Goal: Task Accomplishment & Management: Complete application form

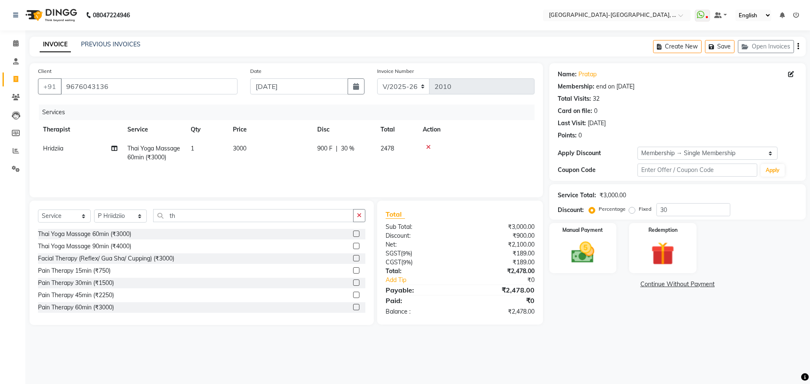
select select "5851"
select select "service"
select select "90645"
select select "1: Object"
click at [63, 147] on span "Hridziia" at bounding box center [53, 149] width 20 height 8
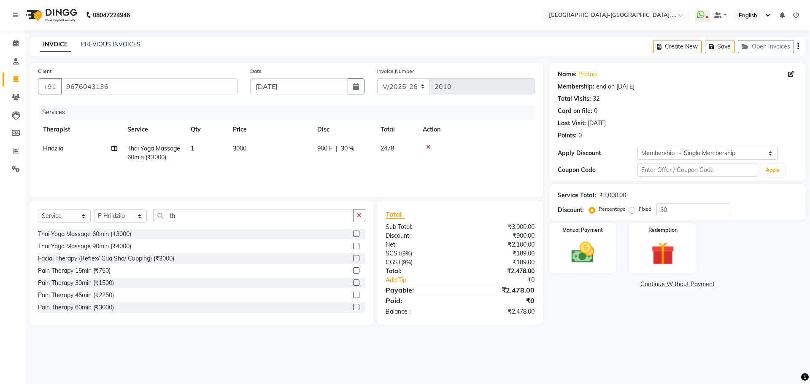
select select "40937"
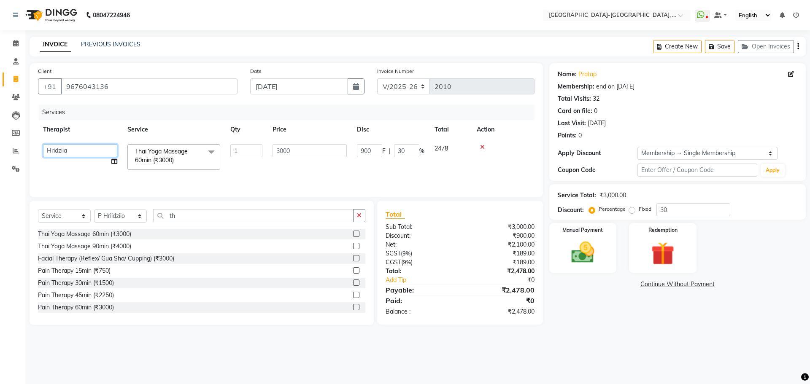
drag, startPoint x: 63, startPoint y: 147, endPoint x: 57, endPoint y: 156, distance: 10.9
click at [63, 147] on select "Adakho Bone Hridziia Iris Katene Kholu Mayio Mohit Moru P Hriidziio Sahriini Sa…" at bounding box center [80, 150] width 74 height 13
select select "66849"
click at [575, 255] on img at bounding box center [582, 253] width 39 height 28
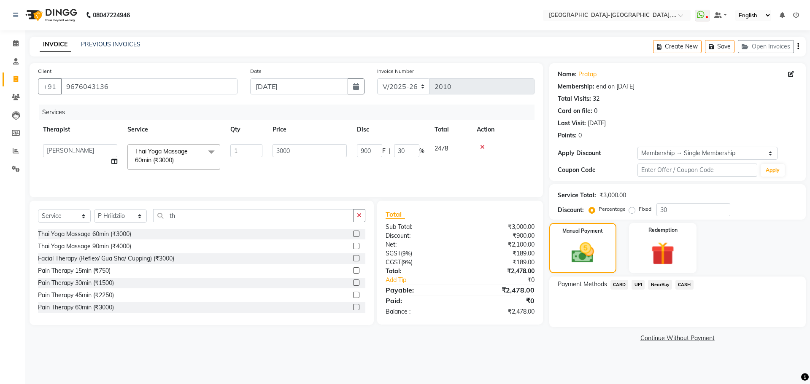
click at [639, 285] on span "UPI" at bounding box center [638, 285] width 13 height 10
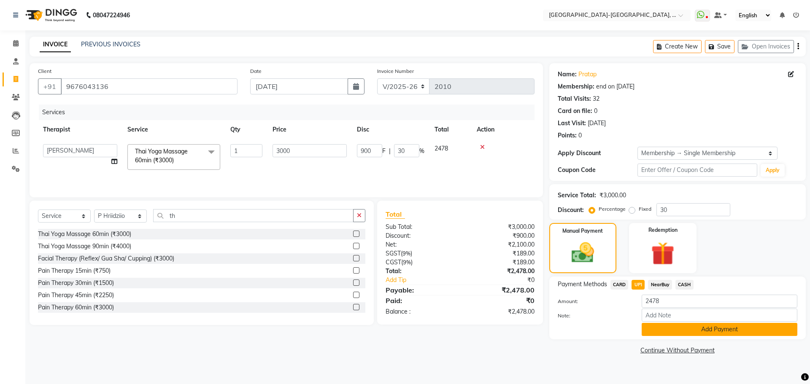
click at [668, 324] on button "Add Payment" at bounding box center [720, 329] width 156 height 13
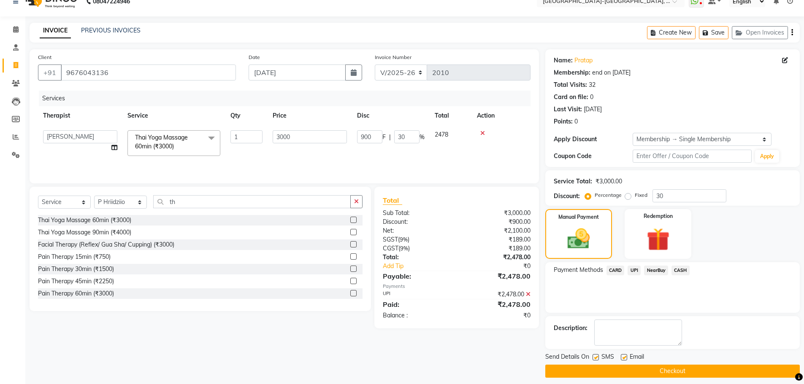
scroll to position [20, 0]
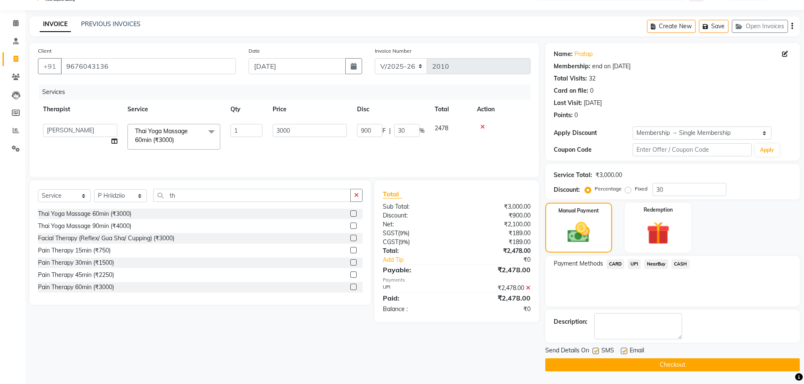
click at [672, 365] on button "Checkout" at bounding box center [672, 365] width 254 height 13
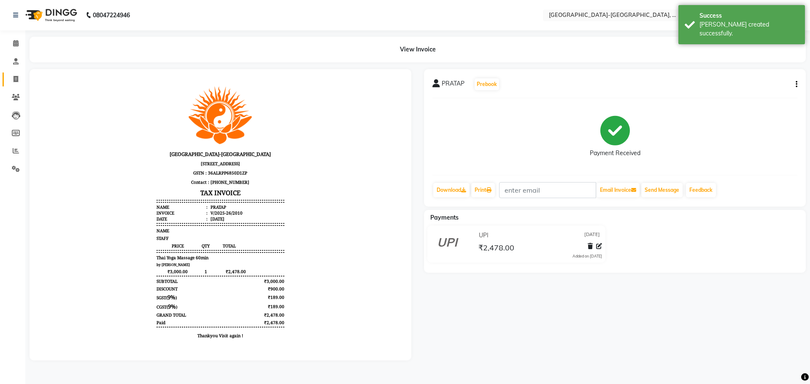
click at [14, 73] on link "Invoice" at bounding box center [13, 80] width 20 height 14
select select "5851"
select select "service"
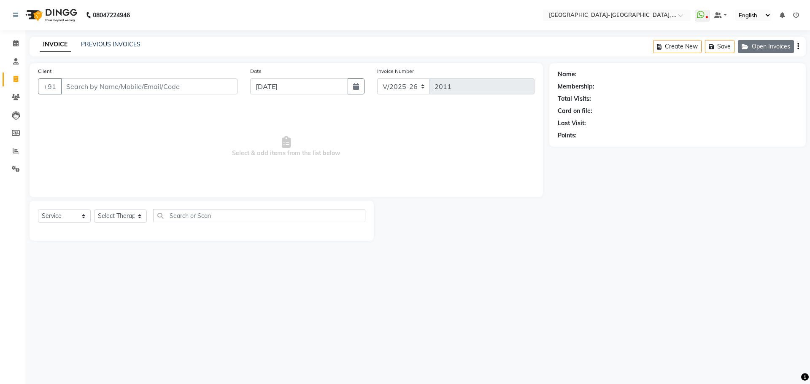
click at [767, 50] on button "Open Invoices" at bounding box center [766, 46] width 56 height 13
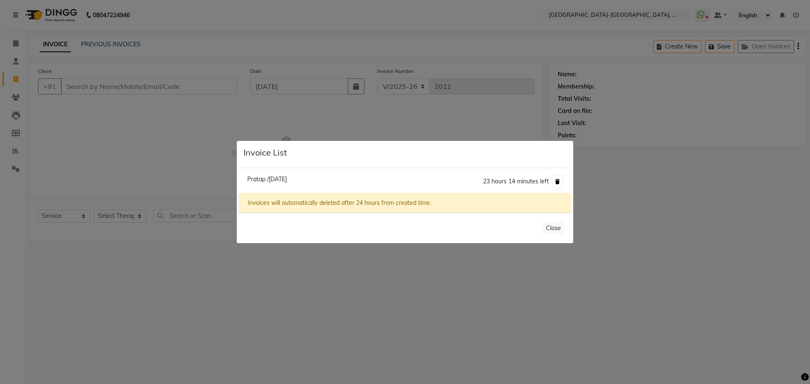
click at [558, 185] on button at bounding box center [557, 182] width 9 height 12
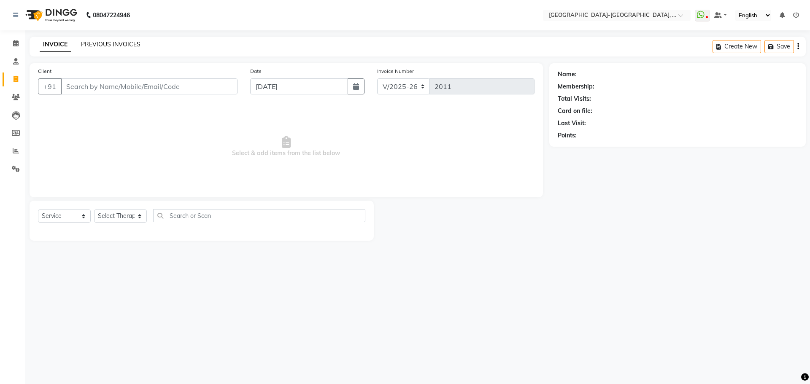
click at [111, 43] on link "PREVIOUS INVOICES" at bounding box center [110, 44] width 59 height 8
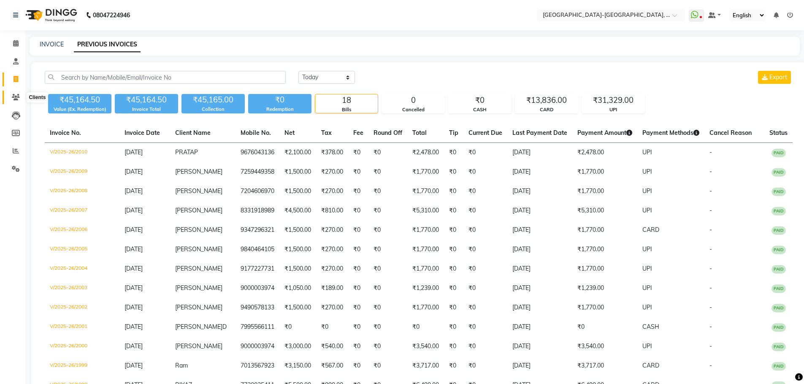
click at [15, 98] on icon at bounding box center [16, 97] width 8 height 6
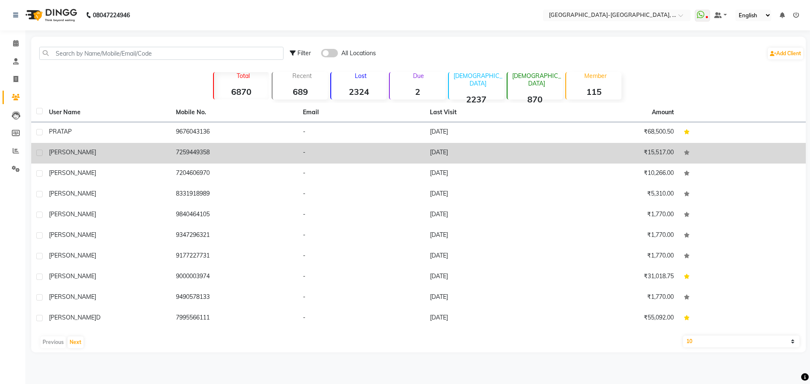
click at [61, 154] on span "[PERSON_NAME]" at bounding box center [72, 152] width 47 height 8
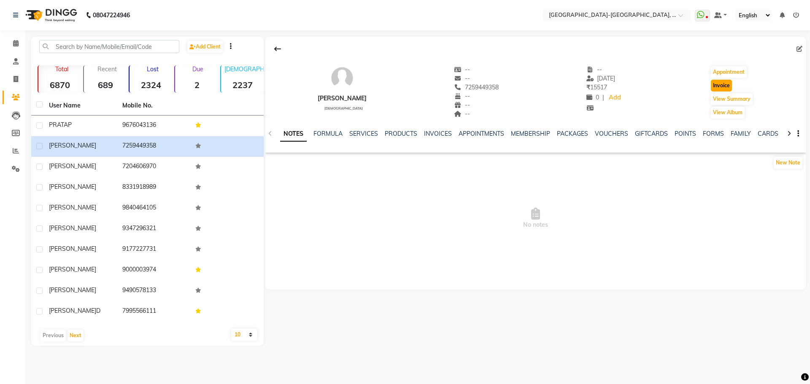
click at [711, 81] on button "Invoice" at bounding box center [721, 86] width 21 height 12
select select "5851"
select select "service"
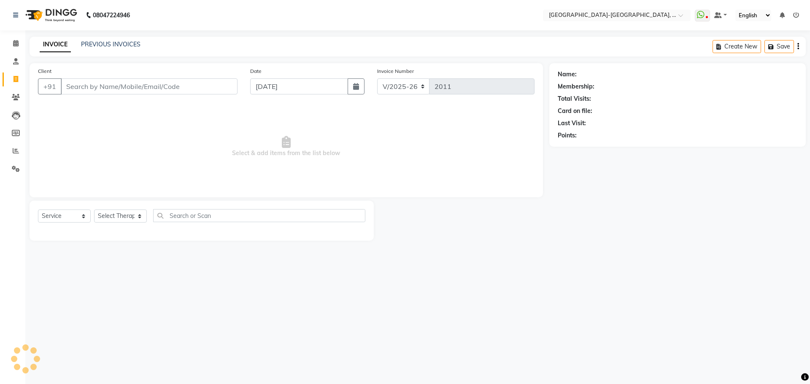
type input "7259449358"
click at [127, 218] on select "Select Therapist Adakho Bone Hridziia Iris Katene Kholu Mayio Mohit Moru P Hrii…" at bounding box center [120, 216] width 53 height 13
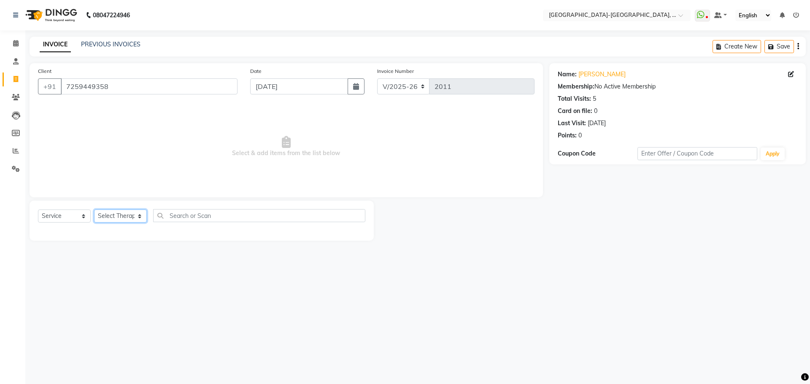
select select "40939"
click at [94, 210] on select "Select Therapist Adakho Bone Hridziia Iris Katene Kholu Mayio Mohit Moru P Hrii…" at bounding box center [120, 216] width 53 height 13
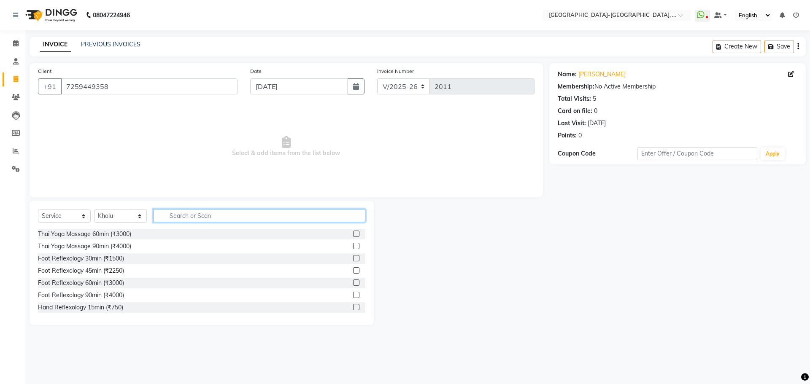
click at [195, 218] on input "text" at bounding box center [259, 215] width 212 height 13
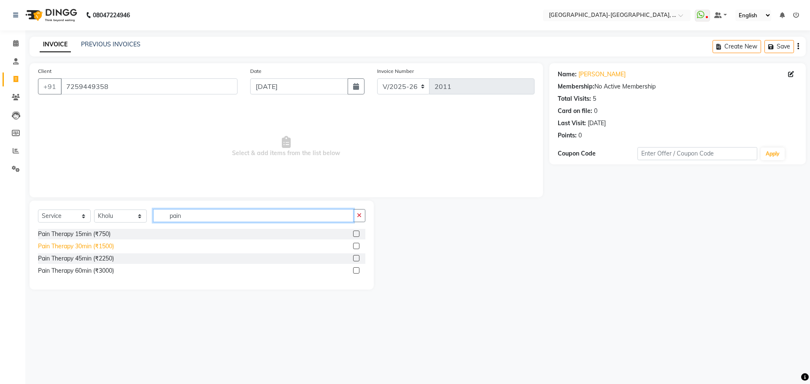
type input "pain"
click at [101, 244] on div "Pain Therapy 30min (₹1500)" at bounding box center [76, 246] width 76 height 9
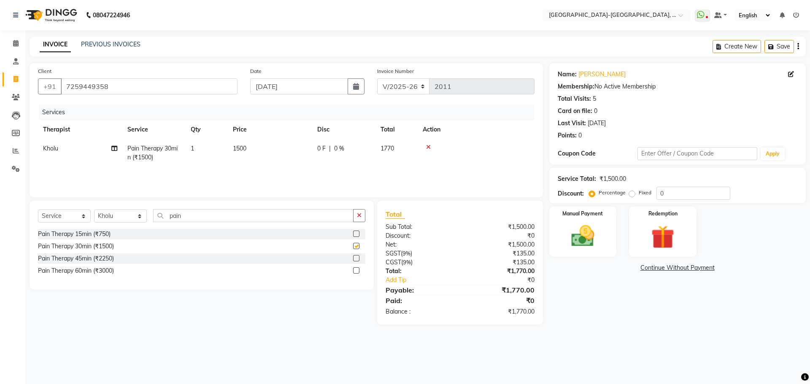
checkbox input "false"
click at [784, 40] on button "Save" at bounding box center [779, 46] width 30 height 13
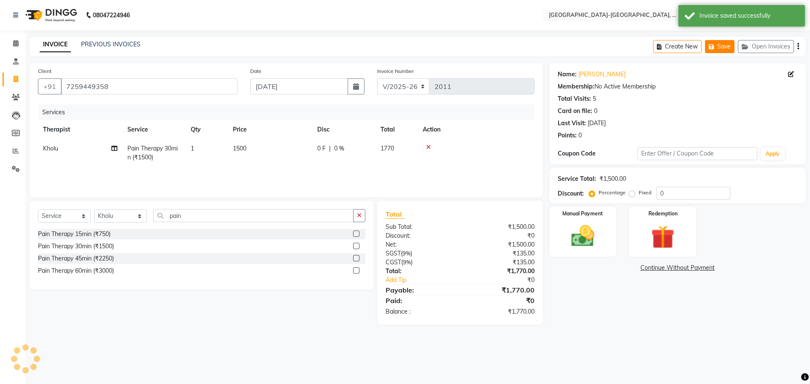
click at [784, 45] on button "Open Invoices" at bounding box center [766, 46] width 56 height 13
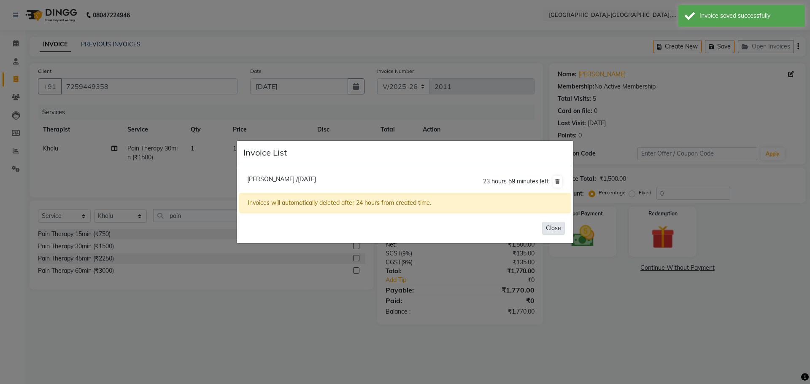
click at [561, 226] on button "Close" at bounding box center [553, 228] width 23 height 13
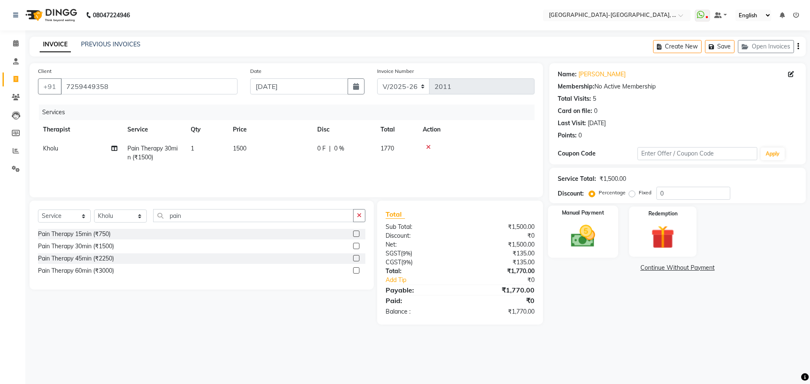
click at [576, 243] on img at bounding box center [582, 236] width 39 height 28
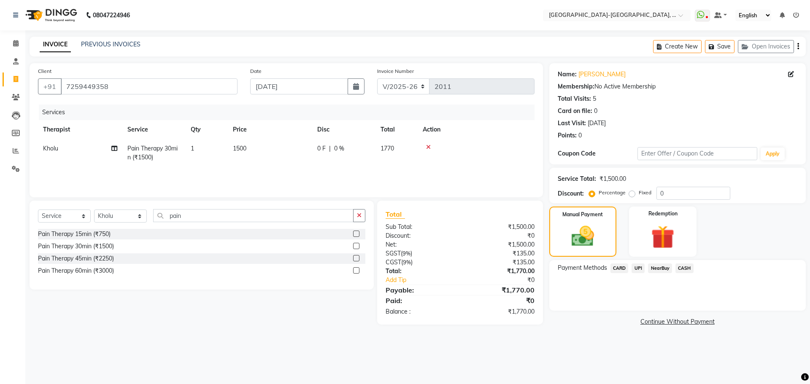
click at [637, 267] on span "UPI" at bounding box center [638, 269] width 13 height 10
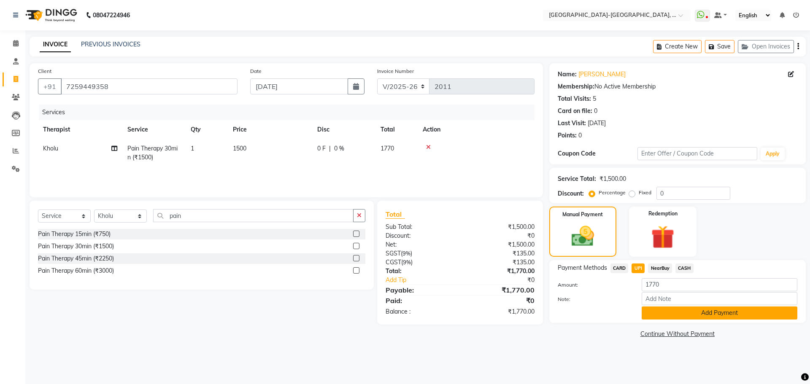
click at [658, 315] on button "Add Payment" at bounding box center [720, 313] width 156 height 13
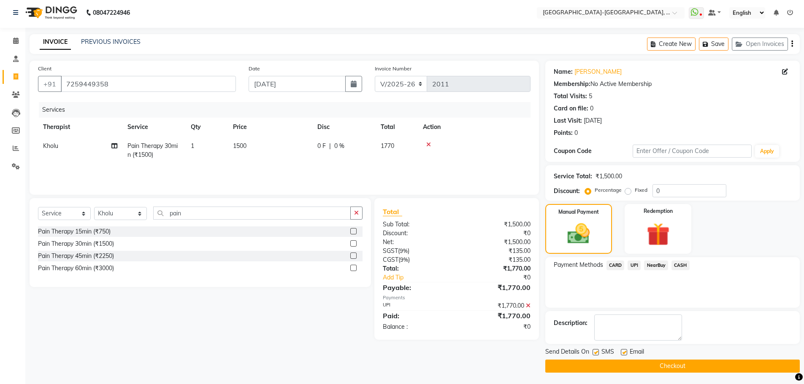
scroll to position [4, 0]
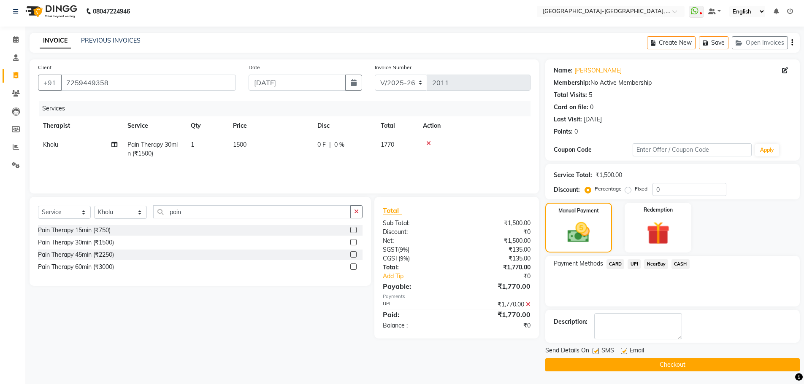
click at [612, 367] on button "Checkout" at bounding box center [672, 365] width 254 height 13
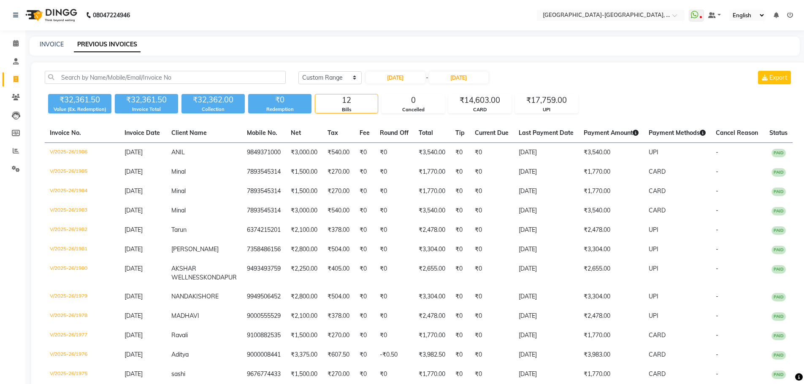
select select "range"
click at [40, 43] on link "INVOICE" at bounding box center [52, 44] width 24 height 8
select select "5851"
select select "service"
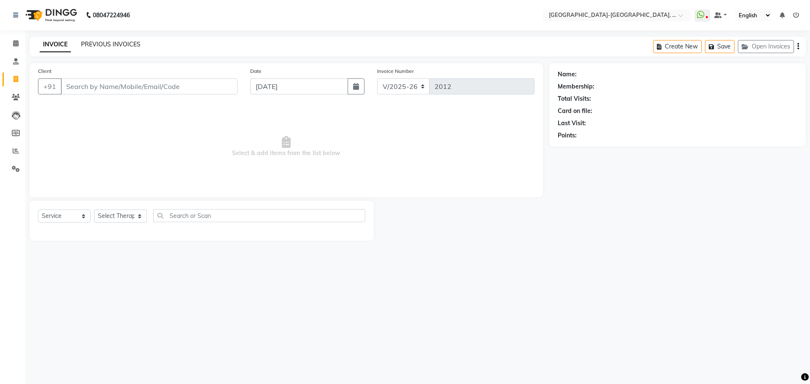
click at [107, 44] on link "PREVIOUS INVOICES" at bounding box center [110, 44] width 59 height 8
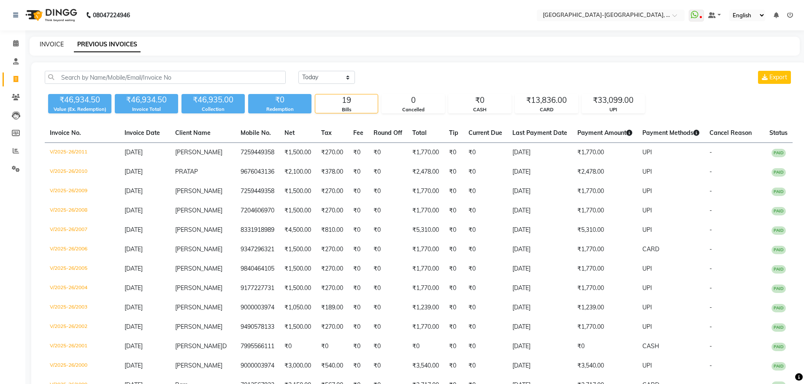
click at [42, 41] on link "INVOICE" at bounding box center [52, 44] width 24 height 8
select select "5851"
select select "service"
